Goal: Transaction & Acquisition: Purchase product/service

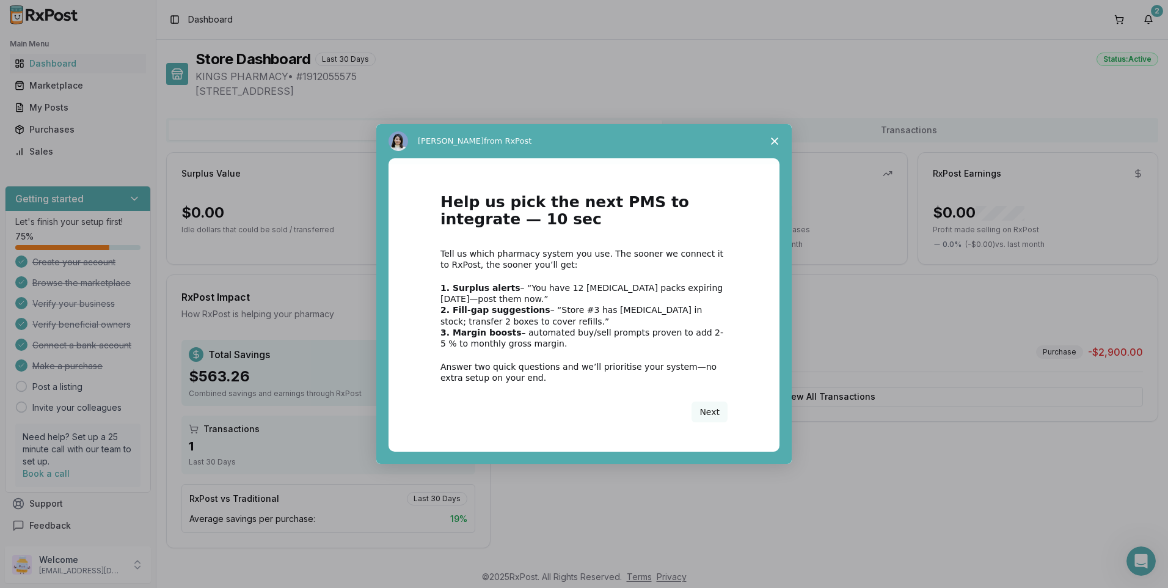
click at [776, 137] on icon "Close survey" at bounding box center [774, 140] width 7 height 7
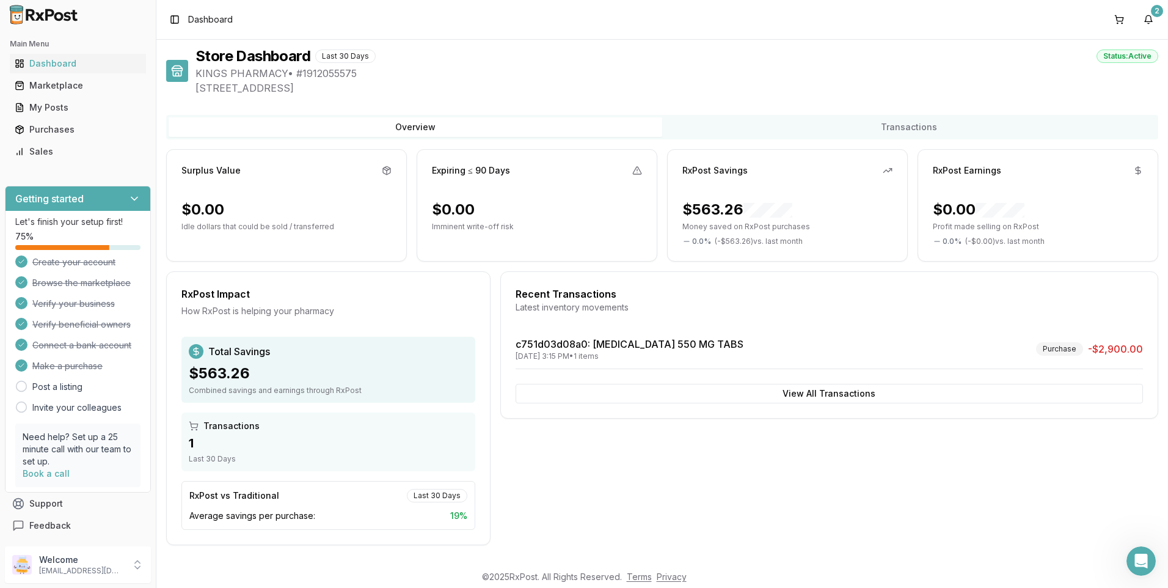
scroll to position [4, 0]
click at [51, 60] on div "Dashboard" at bounding box center [78, 63] width 126 height 12
click at [1158, 10] on div "2" at bounding box center [1157, 11] width 12 height 12
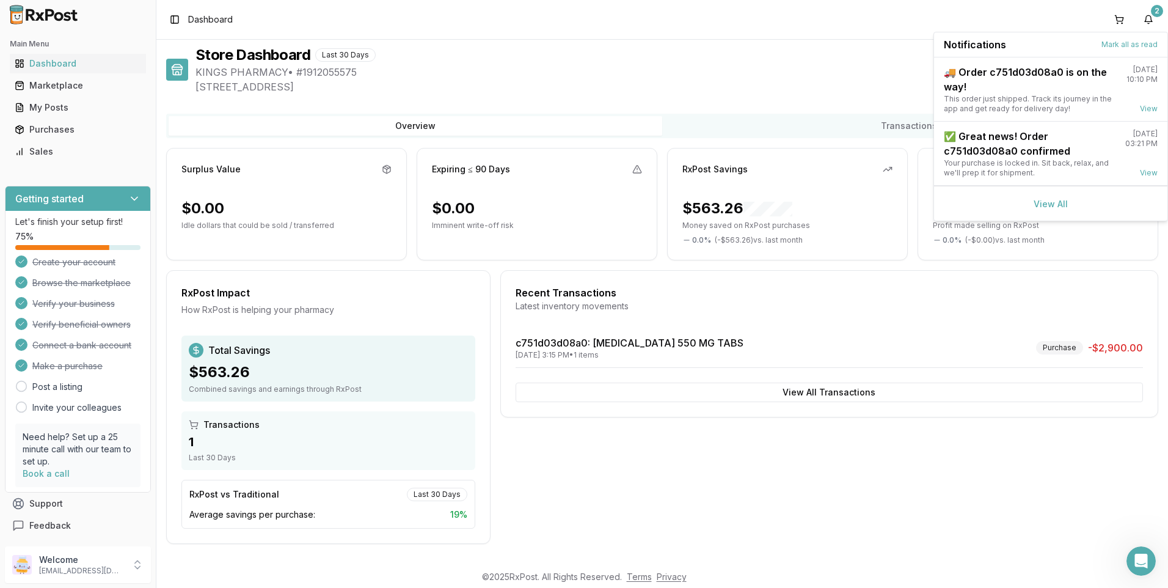
click at [1090, 450] on div "Recent Transactions Latest inventory movements c751d03d08a0 : [MEDICAL_DATA] 55…" at bounding box center [829, 407] width 658 height 274
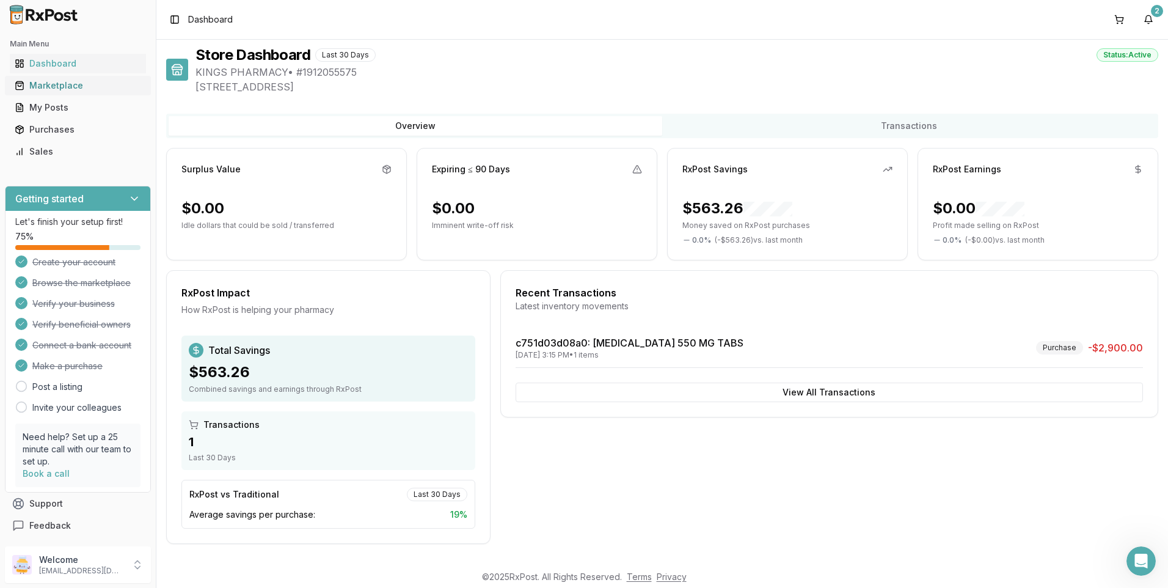
click at [51, 92] on link "Marketplace" at bounding box center [78, 86] width 136 height 22
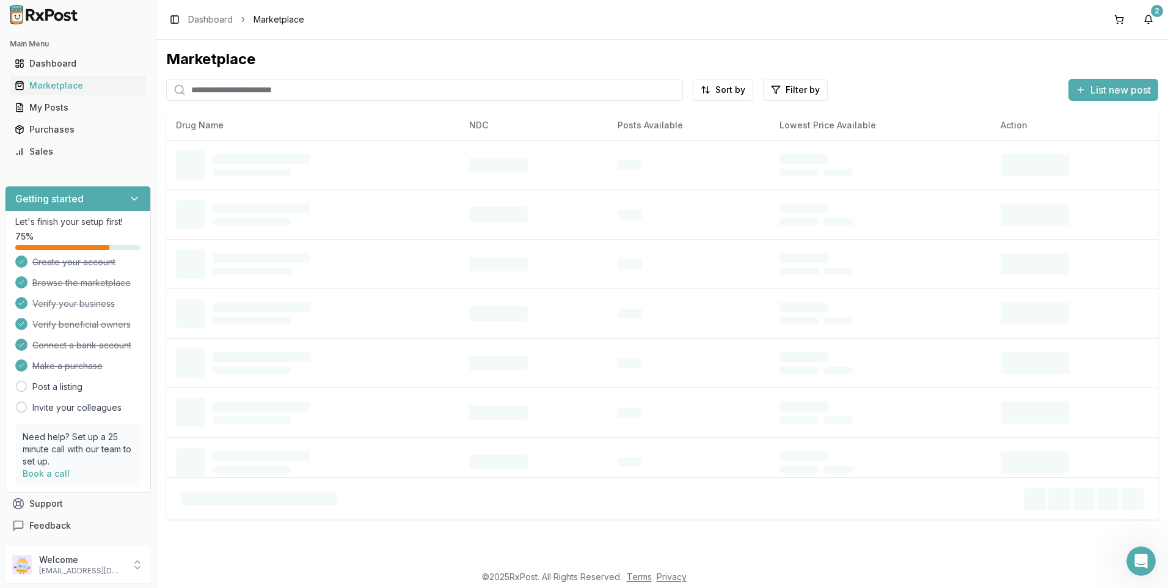
click at [251, 90] on input "search" at bounding box center [424, 90] width 517 height 22
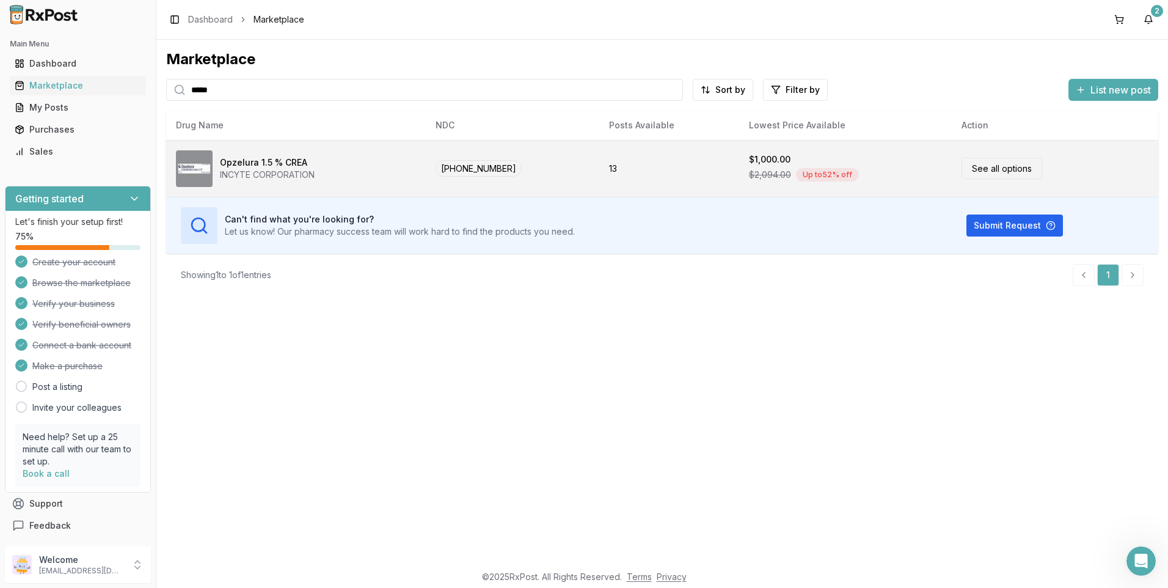
type input "*****"
click at [188, 164] on img at bounding box center [194, 168] width 37 height 37
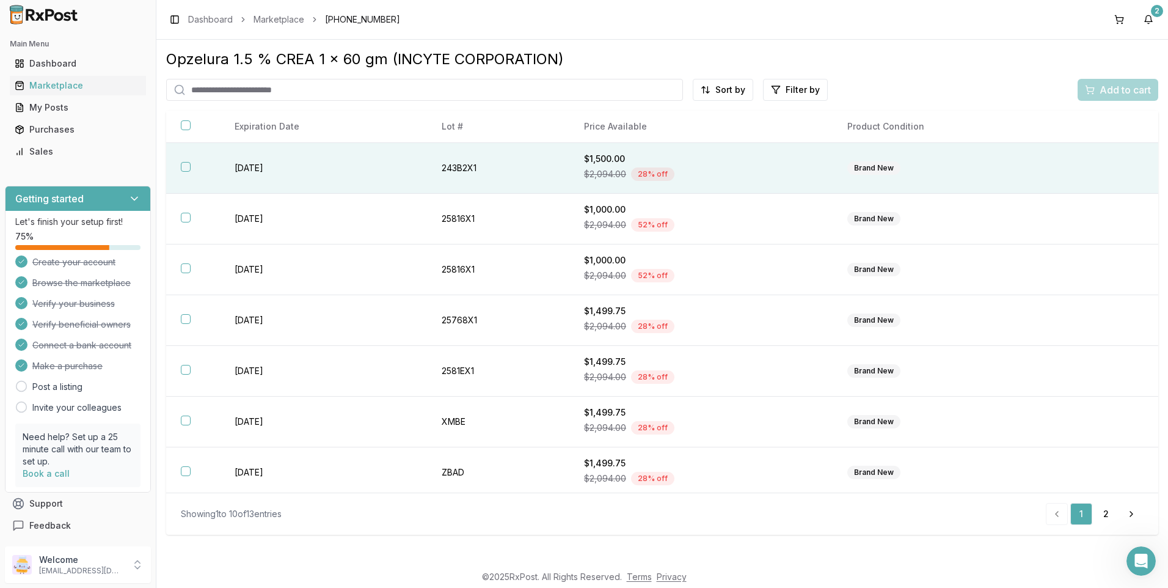
click at [181, 166] on button "button" at bounding box center [186, 167] width 10 height 10
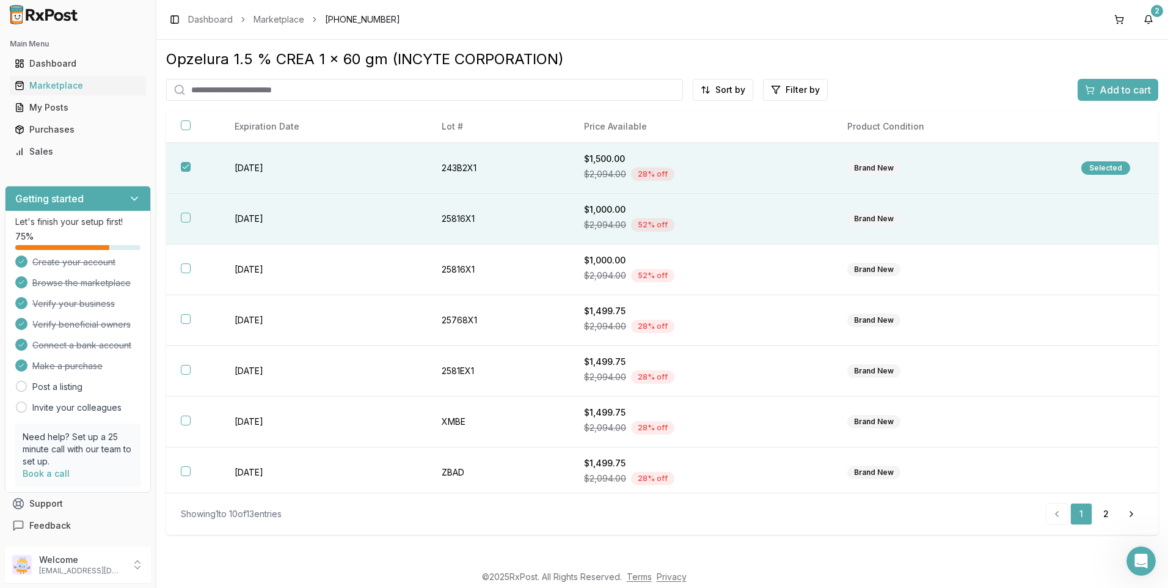
click at [185, 216] on button "button" at bounding box center [186, 218] width 10 height 10
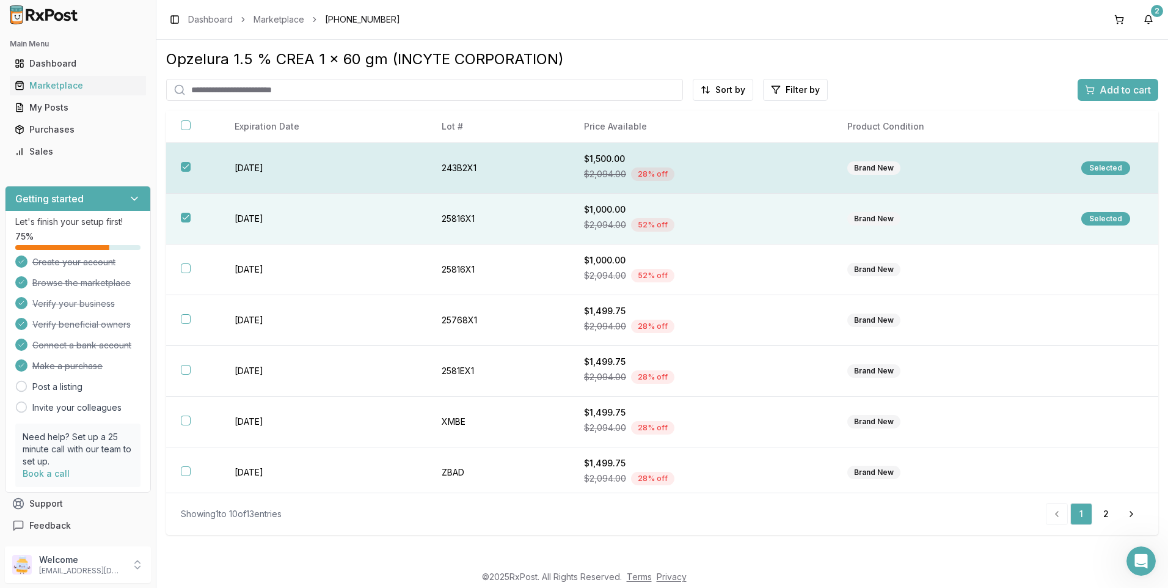
click at [181, 163] on button "button" at bounding box center [186, 167] width 10 height 10
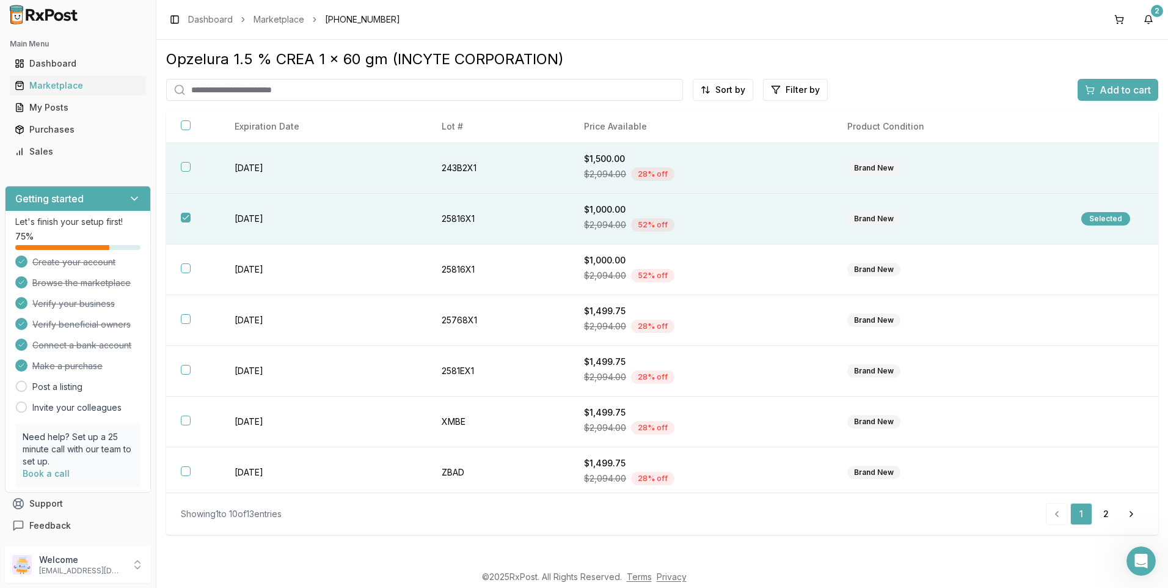
click at [183, 164] on button "button" at bounding box center [186, 167] width 10 height 10
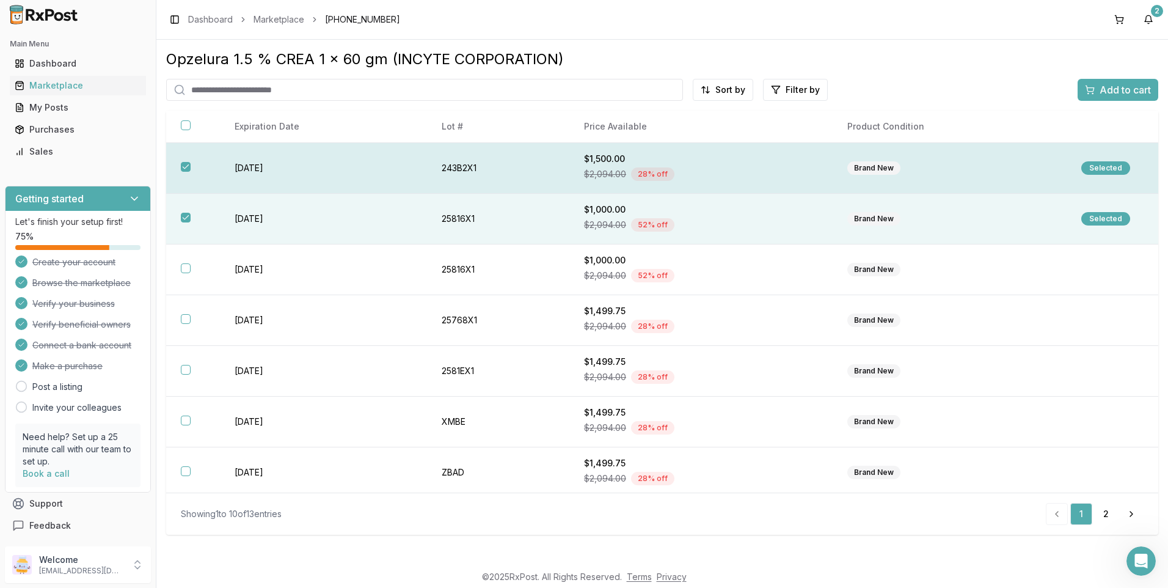
click at [1106, 164] on div "Selected" at bounding box center [1106, 167] width 49 height 13
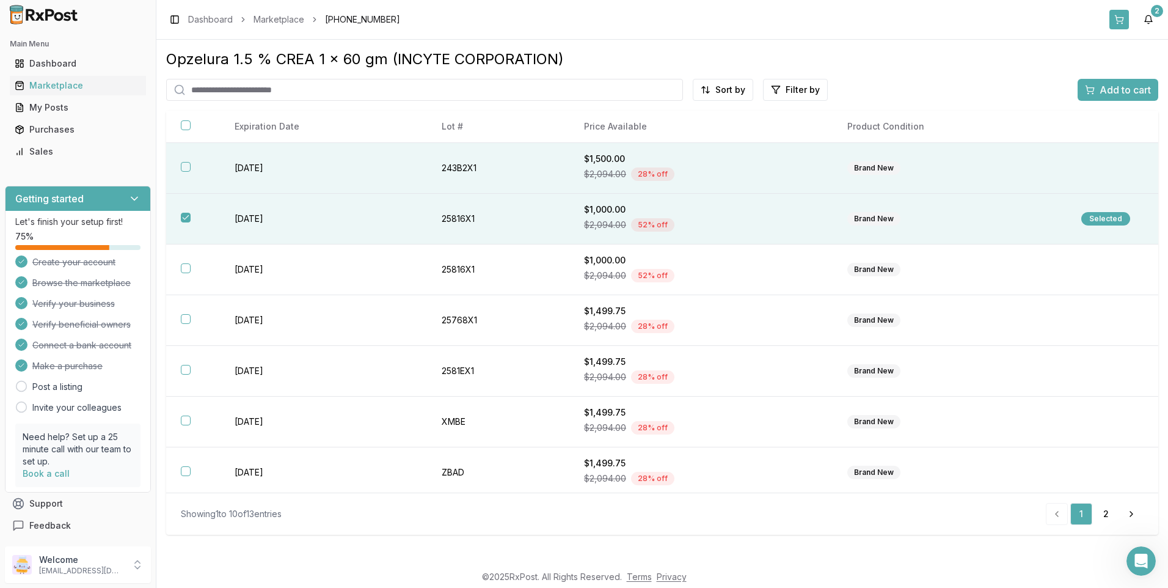
click at [1119, 16] on button at bounding box center [1120, 20] width 20 height 20
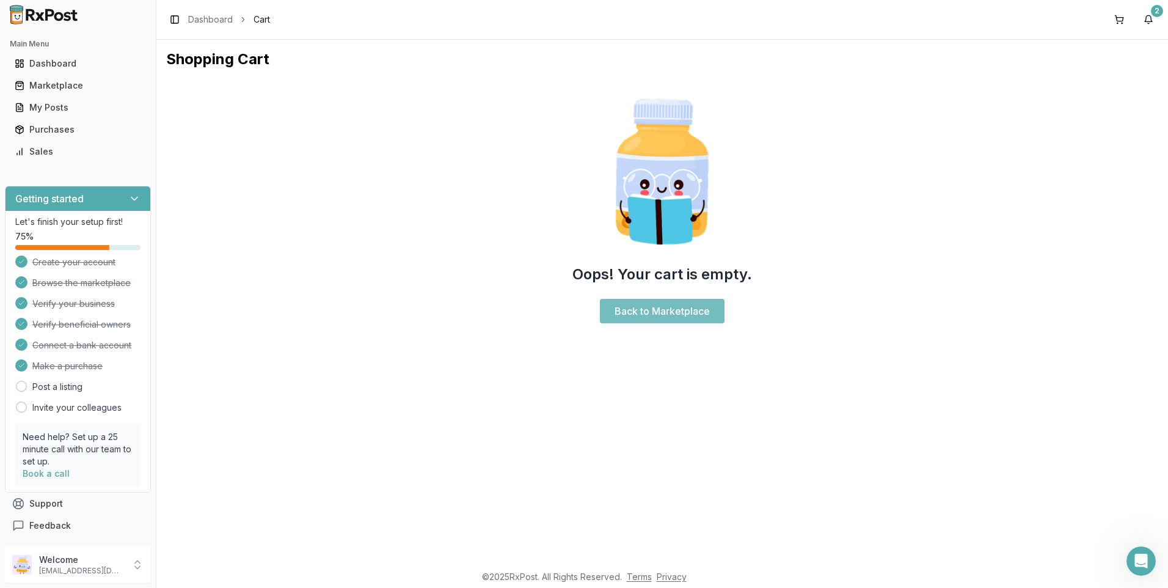
click at [667, 312] on link "Back to Marketplace" at bounding box center [662, 311] width 125 height 24
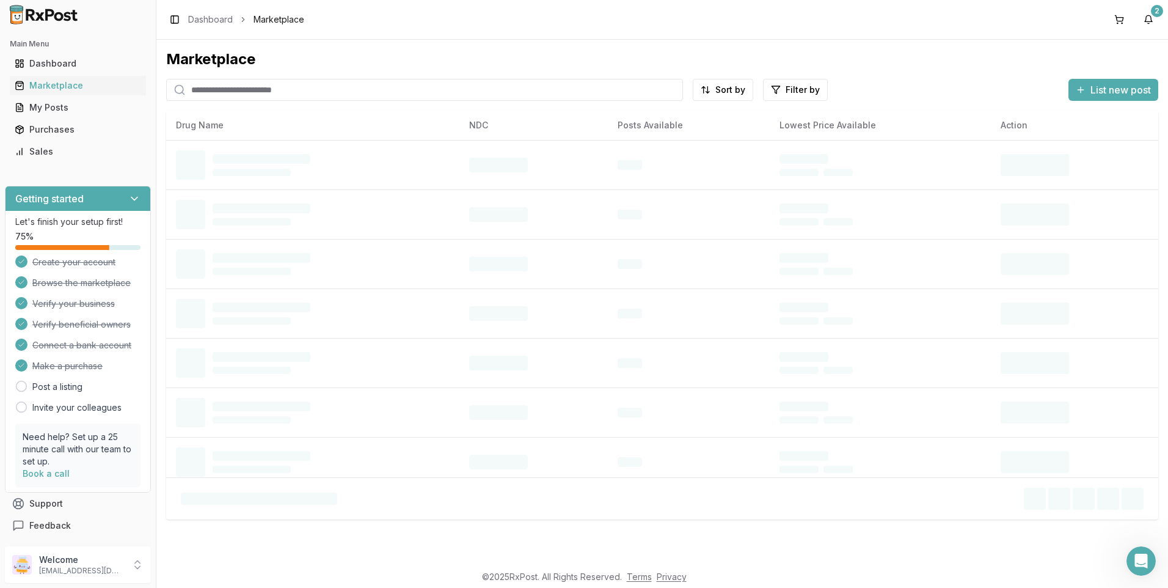
click at [258, 89] on input "search" at bounding box center [424, 90] width 517 height 22
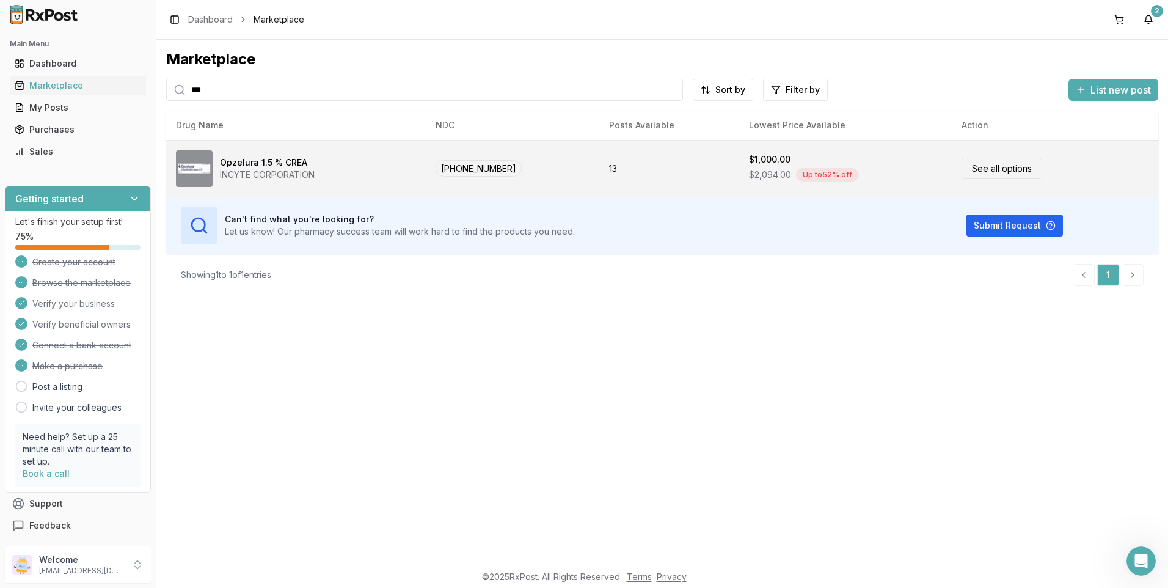
type input "***"
click at [1005, 163] on link "See all options" at bounding box center [1002, 168] width 81 height 21
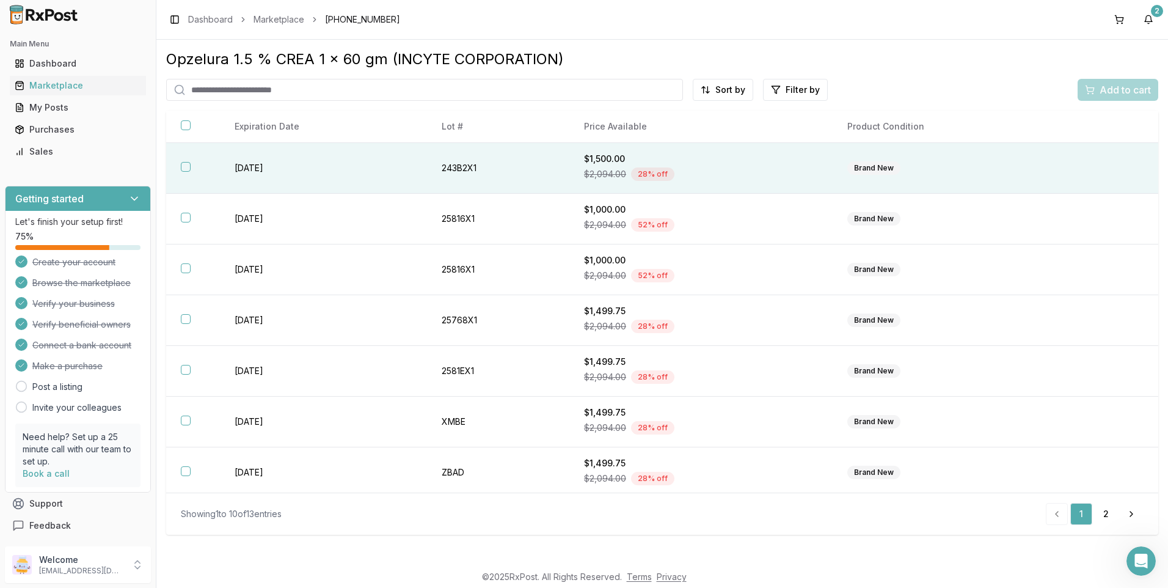
click at [186, 165] on button "button" at bounding box center [186, 167] width 10 height 10
click at [1125, 90] on span "Add to cart" at bounding box center [1125, 89] width 51 height 15
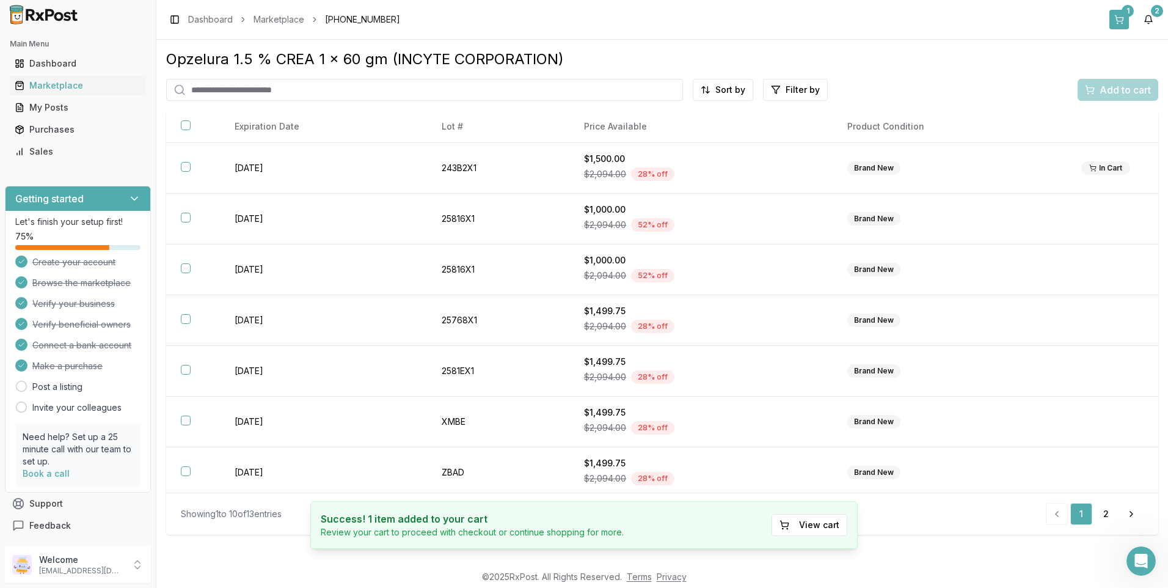
click at [1130, 15] on div "1" at bounding box center [1128, 11] width 12 height 12
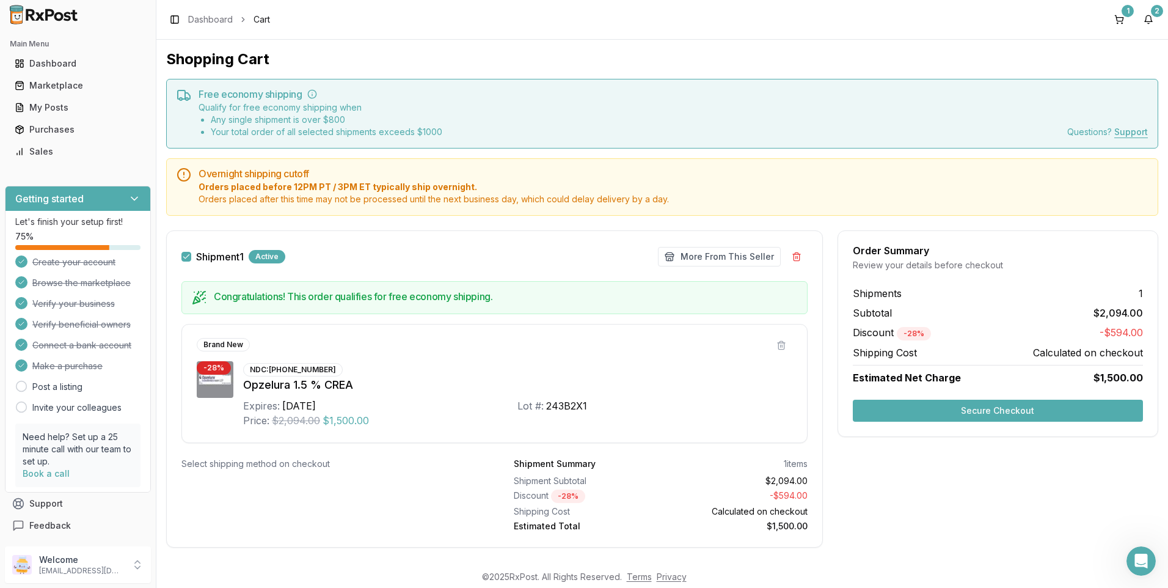
scroll to position [18, 0]
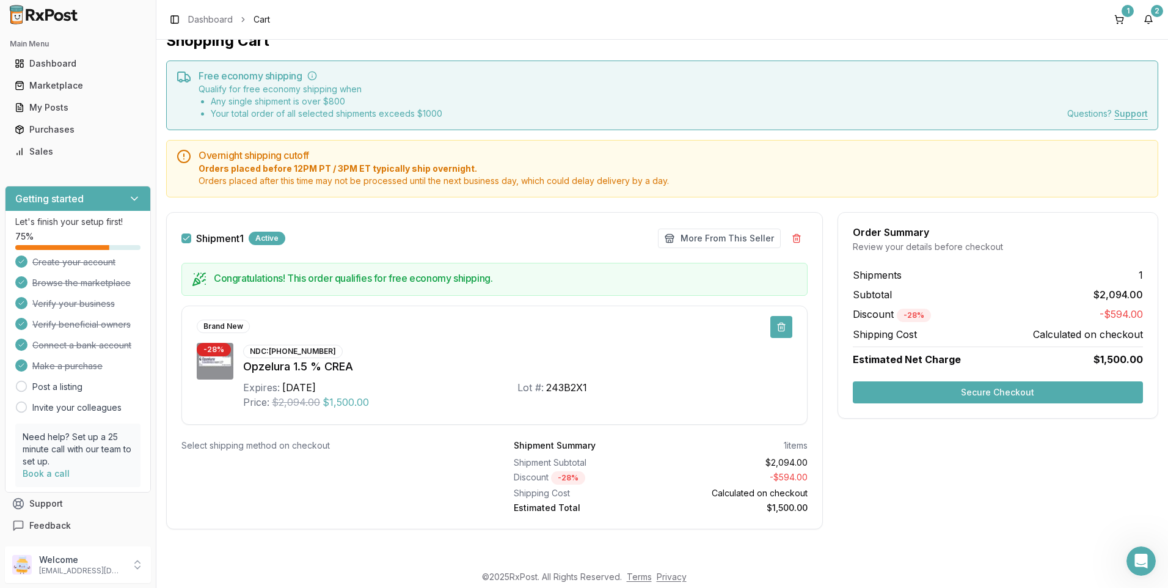
click at [779, 327] on button at bounding box center [782, 327] width 22 height 22
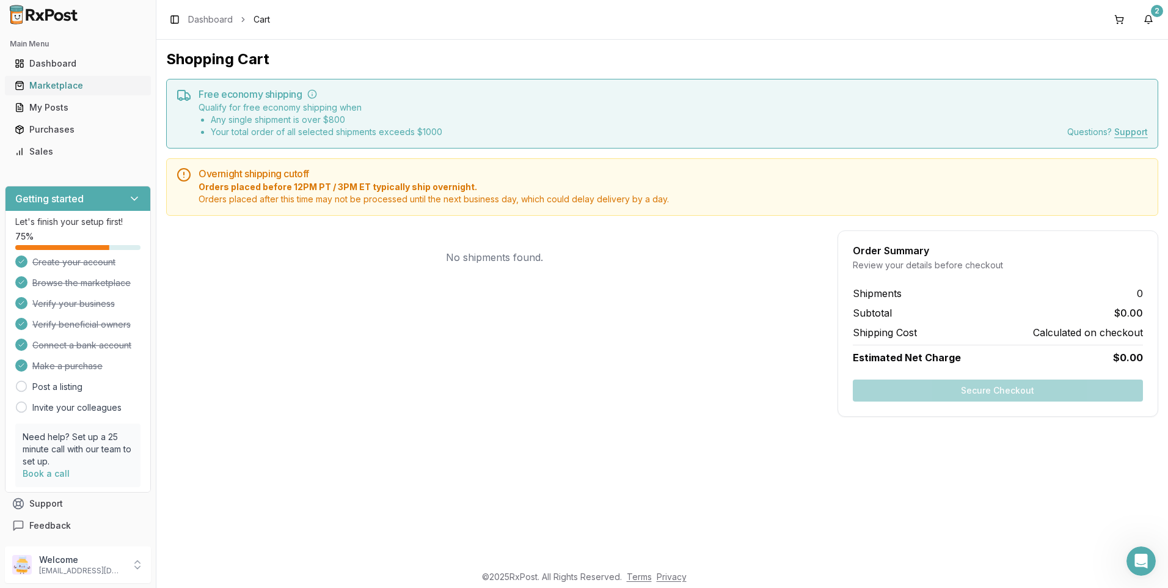
click at [56, 84] on div "Marketplace" at bounding box center [78, 85] width 126 height 12
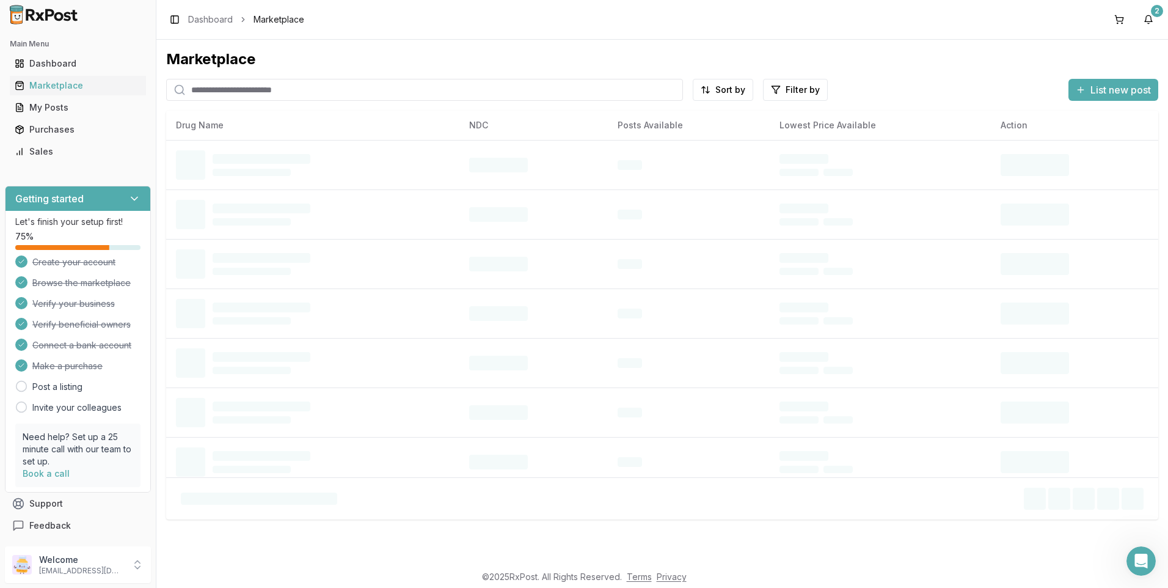
paste input "**********"
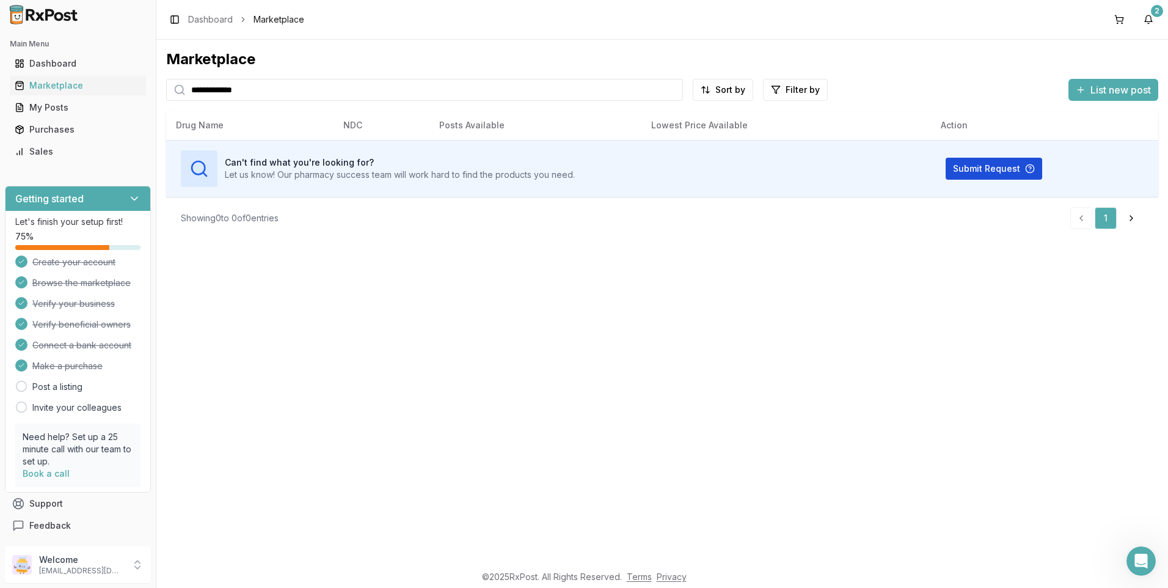
click at [985, 172] on button "Submit Request" at bounding box center [994, 169] width 97 height 22
drag, startPoint x: 280, startPoint y: 92, endPoint x: 190, endPoint y: 98, distance: 90.6
click at [190, 98] on input "**********" at bounding box center [424, 90] width 517 height 22
type input "*****"
